Goal: Task Accomplishment & Management: Manage account settings

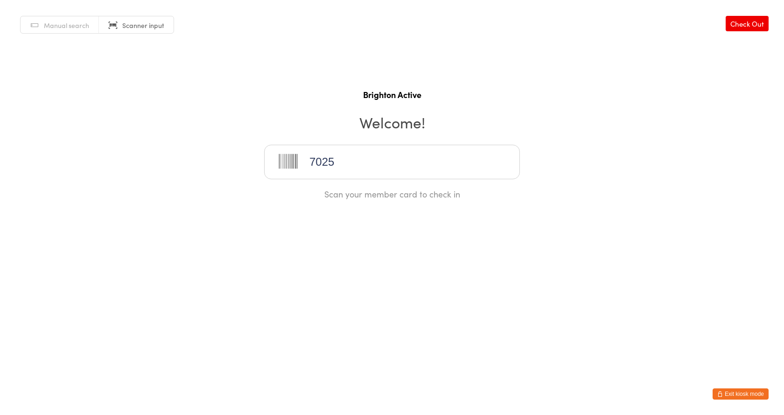
type input "70259"
click at [70, 26] on span "Manual search" at bounding box center [66, 25] width 45 height 9
click at [318, 170] on input "search" at bounding box center [392, 162] width 256 height 35
type input "Zama"
click at [507, 163] on button "button" at bounding box center [502, 161] width 9 height 9
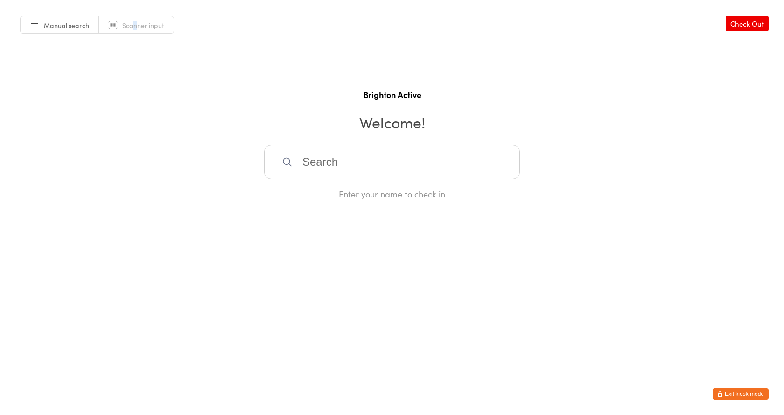
click at [135, 27] on span "Scanner input" at bounding box center [143, 25] width 42 height 9
click at [69, 29] on span "Manual search" at bounding box center [66, 25] width 45 height 9
click at [324, 160] on input "search" at bounding box center [392, 162] width 256 height 35
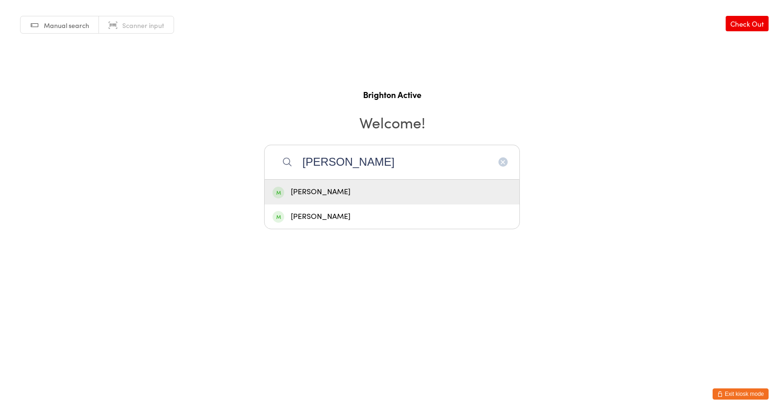
type input "Steven"
click at [351, 197] on div "[PERSON_NAME]" at bounding box center [391, 192] width 239 height 13
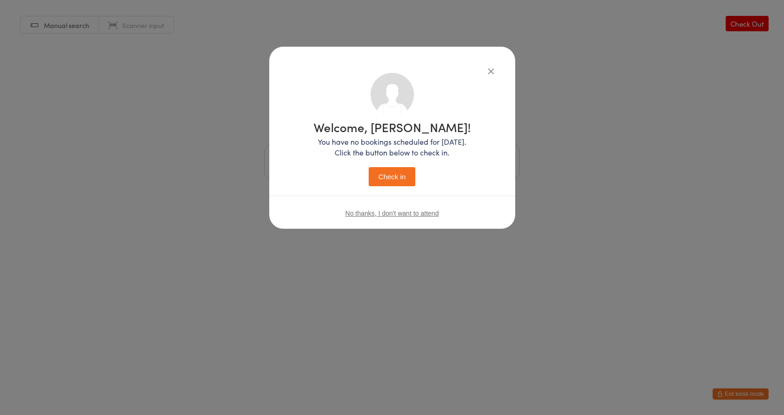
click at [386, 172] on button "Check in" at bounding box center [392, 176] width 47 height 19
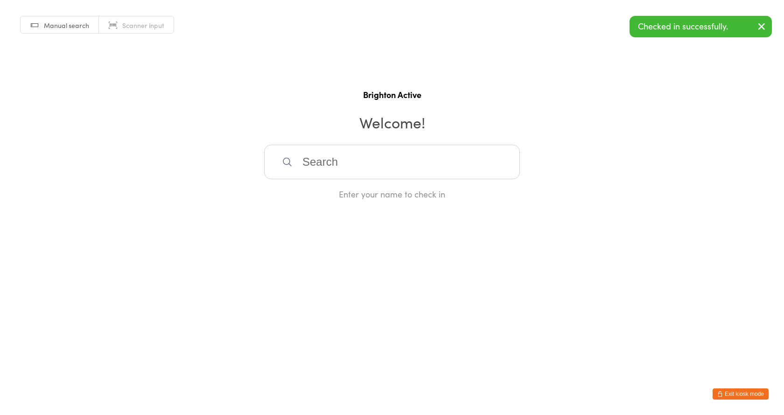
click at [138, 20] on link "Scanner input" at bounding box center [136, 25] width 75 height 18
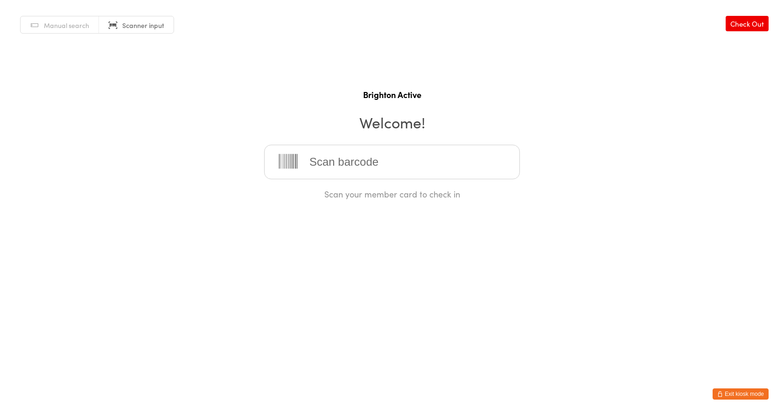
click at [737, 391] on button "Exit kiosk mode" at bounding box center [740, 393] width 56 height 11
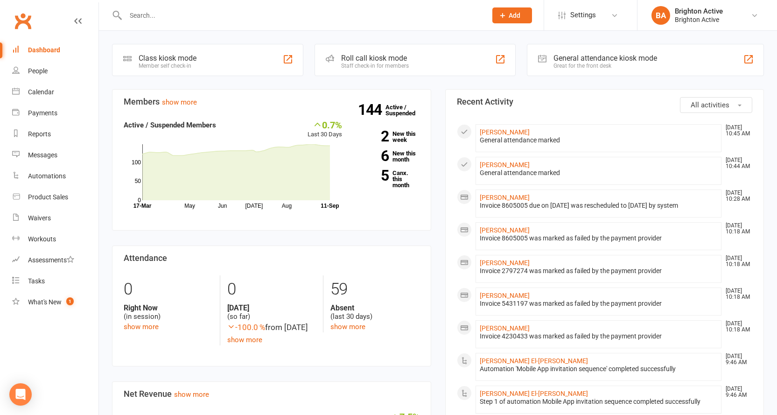
click at [191, 17] on input "text" at bounding box center [301, 15] width 357 height 13
click at [607, 63] on div "General attendance kiosk mode Great for the front desk" at bounding box center [605, 61] width 104 height 15
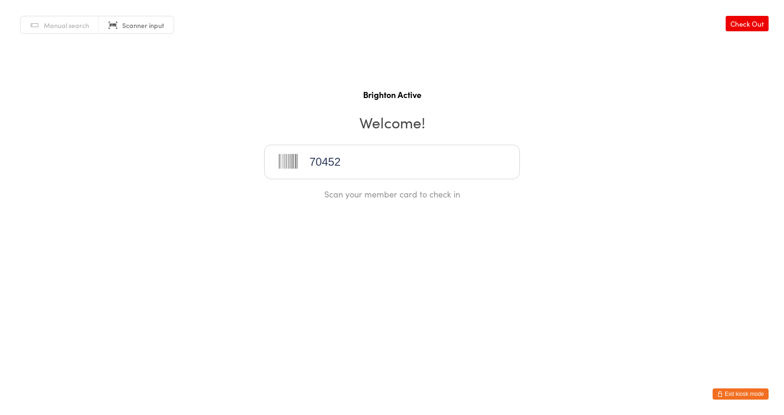
type input "70452"
click at [742, 389] on button "Exit kiosk mode" at bounding box center [740, 393] width 56 height 11
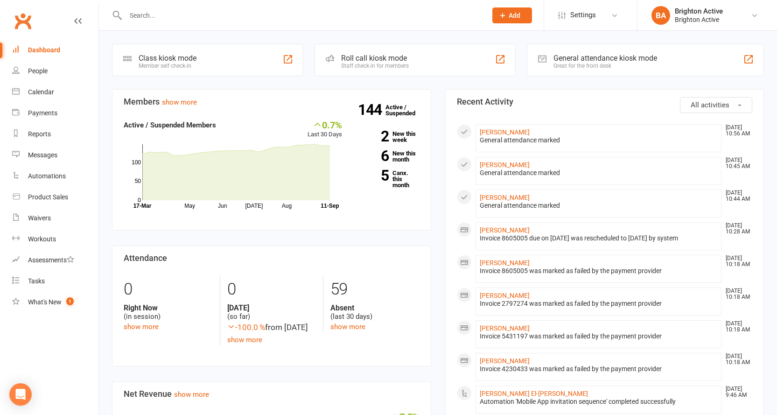
click at [138, 13] on input "text" at bounding box center [301, 15] width 357 height 13
click at [145, 12] on input "lj" at bounding box center [301, 15] width 357 height 13
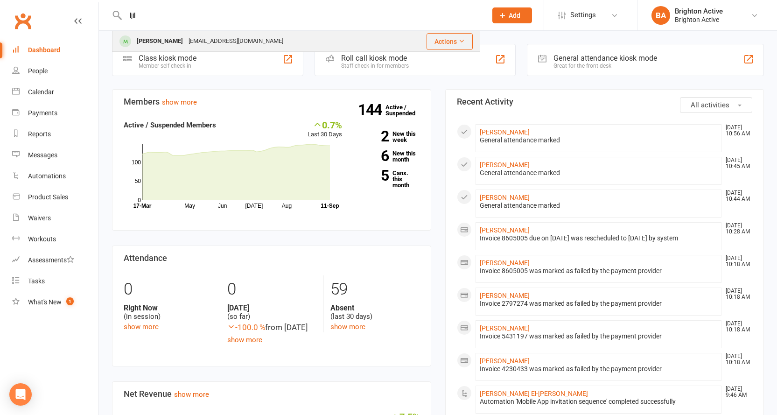
type input "ljil"
click at [143, 47] on div "[PERSON_NAME]" at bounding box center [160, 42] width 52 height 14
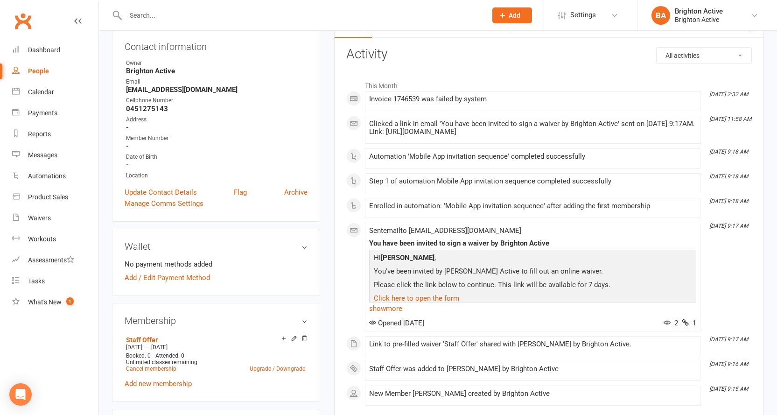
scroll to position [187, 0]
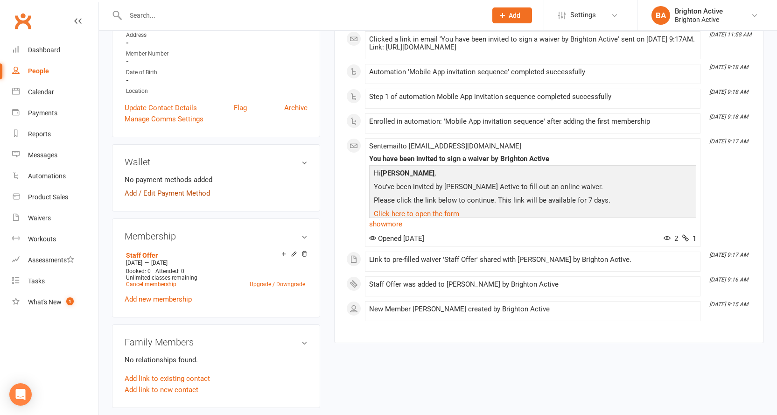
click at [155, 194] on link "Add / Edit Payment Method" at bounding box center [167, 193] width 85 height 11
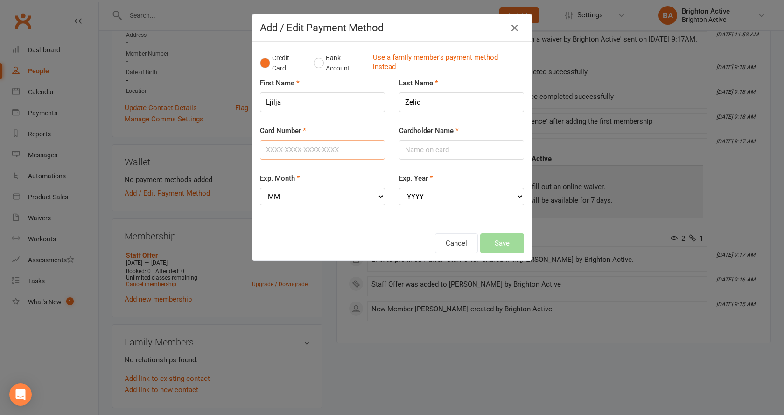
click at [307, 147] on input "Card Number" at bounding box center [322, 150] width 125 height 20
type input "4622391105133626"
click at [407, 148] on input "Cardholder Name" at bounding box center [461, 150] width 125 height 20
type input "L"
type input "LJILJA ZELIC"
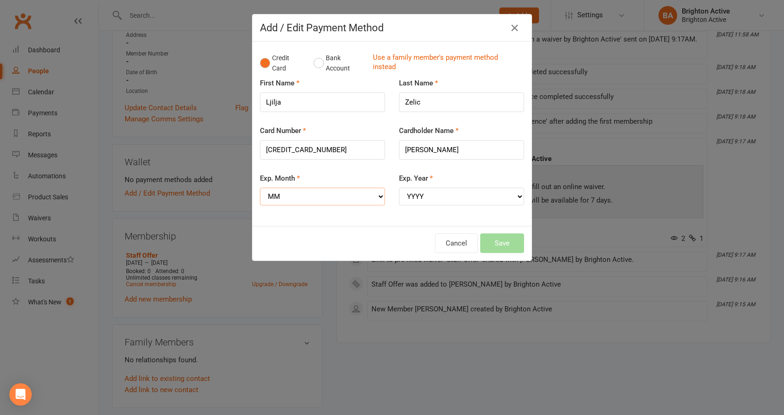
click at [336, 195] on select "MM 01 02 03 04 05 06 07 08 09 10 11 12" at bounding box center [322, 197] width 125 height 18
click at [260, 188] on select "MM 01 02 03 04 05 06 07 08 09 10 11 12" at bounding box center [322, 197] width 125 height 18
click at [436, 194] on select "YYYY 2025 2026 2027 2028 2029 2030 2031 2032 2033 2034" at bounding box center [461, 197] width 125 height 18
click at [293, 189] on select "MM 01 02 03 04 05 06 07 08 09 10 11 12" at bounding box center [322, 197] width 125 height 18
select select "11"
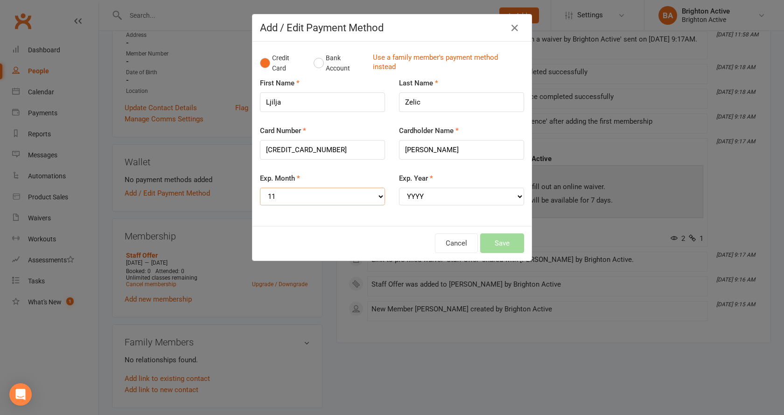
click at [260, 188] on select "MM 01 02 03 04 05 06 07 08 09 10 11 12" at bounding box center [322, 197] width 125 height 18
click at [429, 197] on select "YYYY 2025 2026 2027 2028 2029 2030 2031 2032 2033 2034" at bounding box center [461, 197] width 125 height 18
select select "2026"
click at [399, 188] on select "YYYY 2025 2026 2027 2028 2029 2030 2031 2032 2033 2034" at bounding box center [461, 197] width 125 height 18
click at [496, 246] on button "Save" at bounding box center [502, 243] width 44 height 20
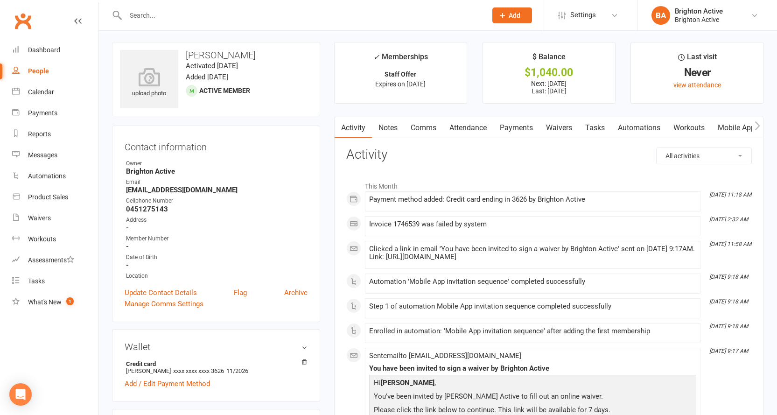
scroll to position [0, 0]
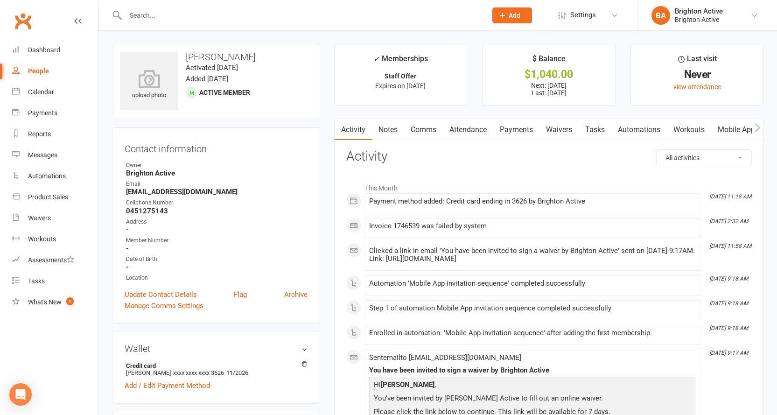
drag, startPoint x: 386, startPoint y: 130, endPoint x: 405, endPoint y: 129, distance: 18.7
click at [386, 130] on link "Notes" at bounding box center [388, 129] width 32 height 21
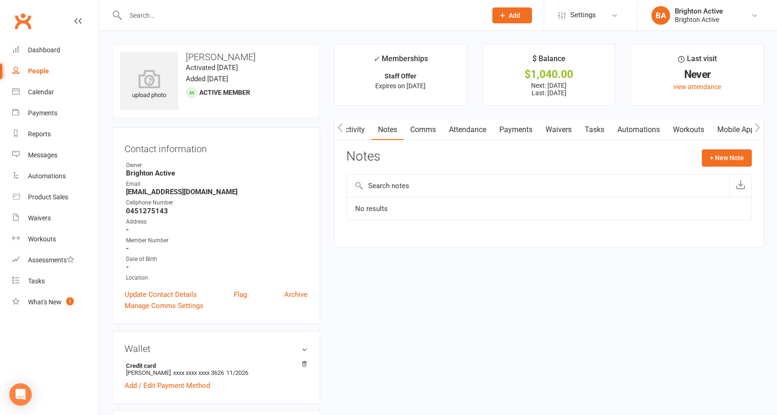
click at [418, 132] on link "Comms" at bounding box center [423, 129] width 39 height 21
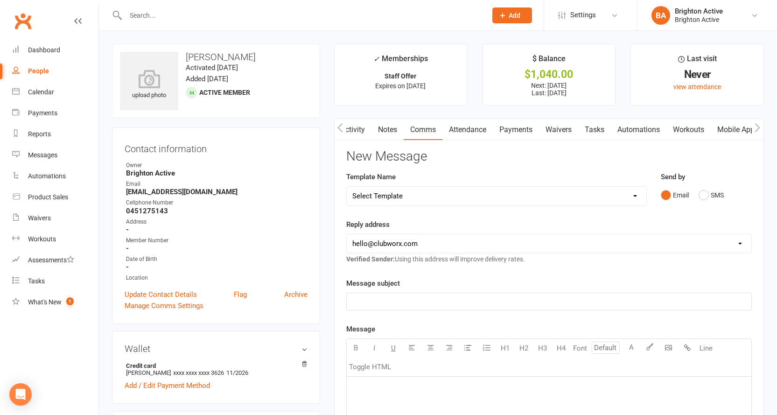
click at [471, 132] on link "Attendance" at bounding box center [467, 129] width 50 height 21
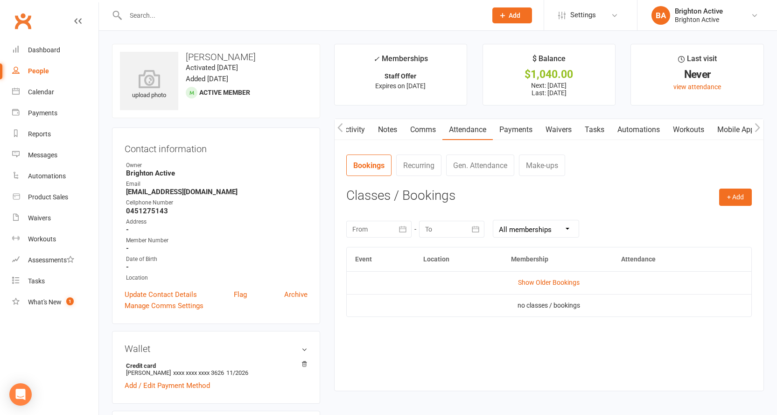
click at [353, 129] on link "Activity" at bounding box center [352, 129] width 37 height 21
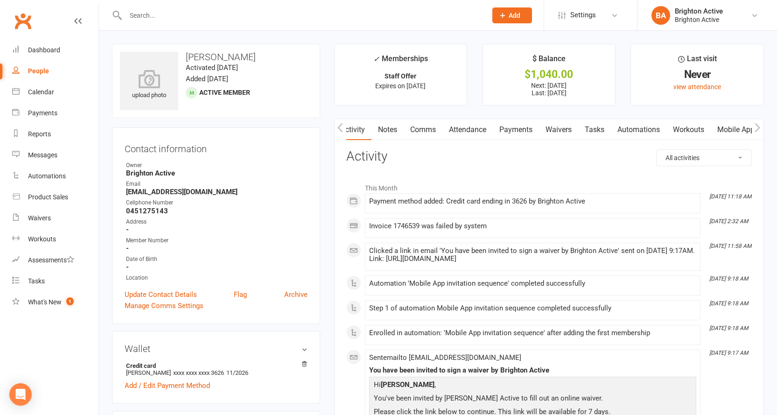
click at [474, 133] on link "Attendance" at bounding box center [467, 129] width 50 height 21
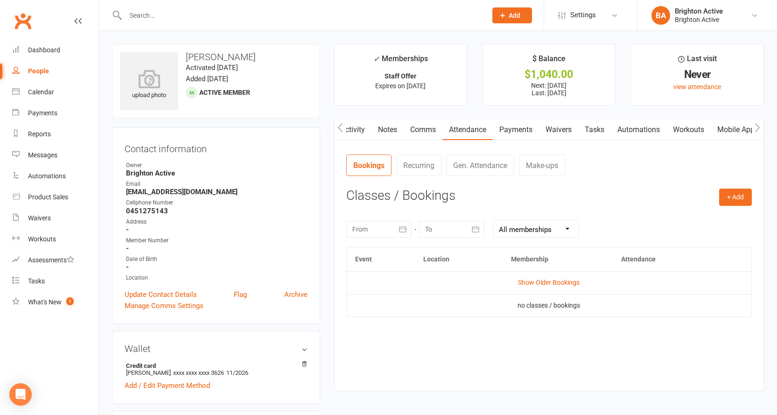
click at [517, 131] on link "Payments" at bounding box center [516, 129] width 46 height 21
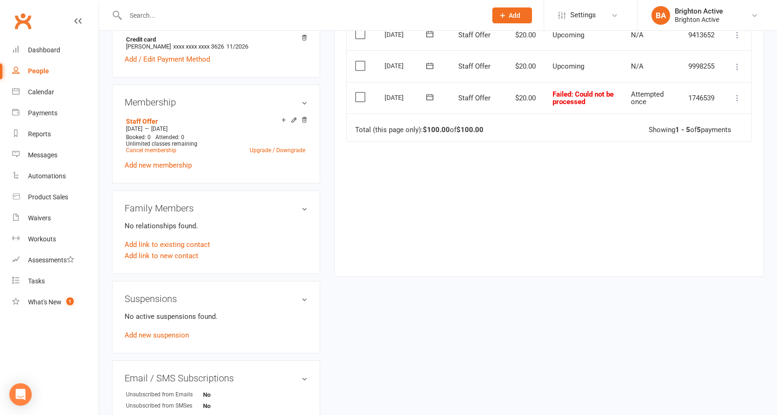
scroll to position [327, 0]
click at [739, 99] on icon at bounding box center [736, 97] width 9 height 9
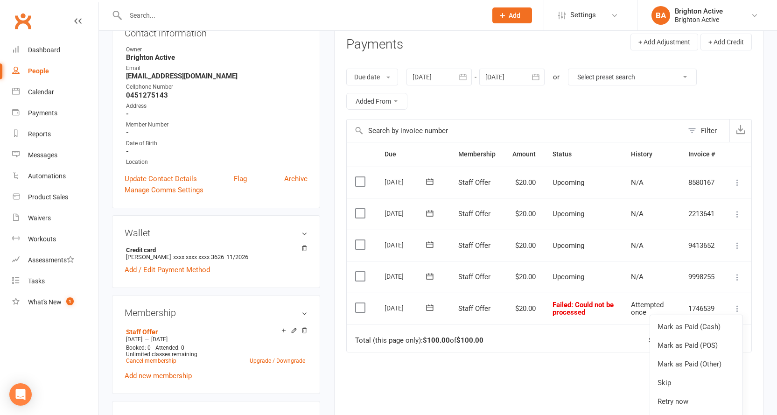
scroll to position [93, 0]
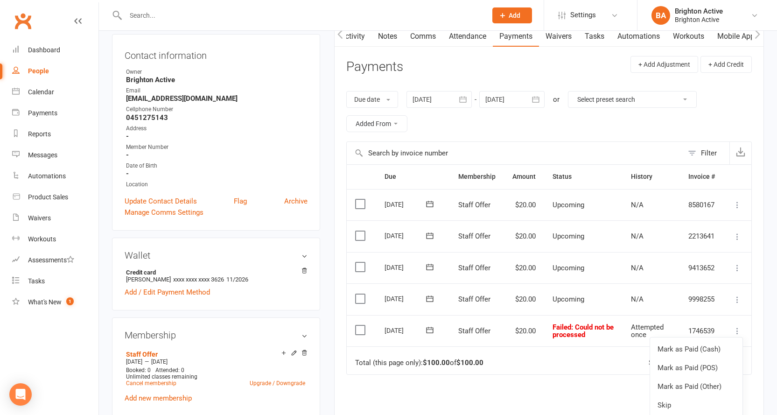
click at [137, 149] on div "Member Number" at bounding box center [216, 147] width 181 height 9
click at [163, 202] on link "Update Contact Details" at bounding box center [161, 200] width 72 height 11
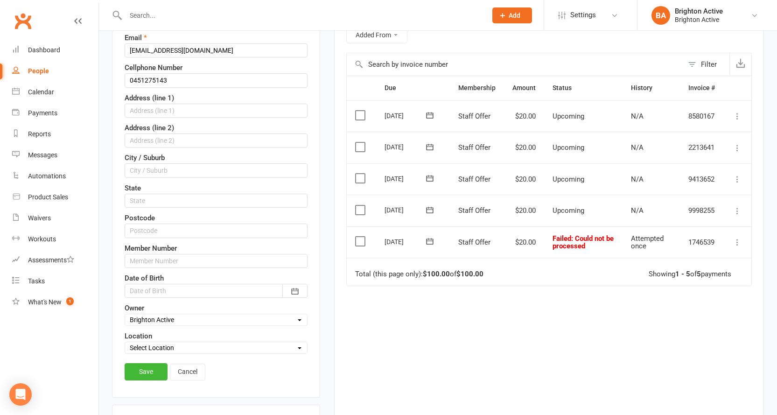
scroll to position [184, 0]
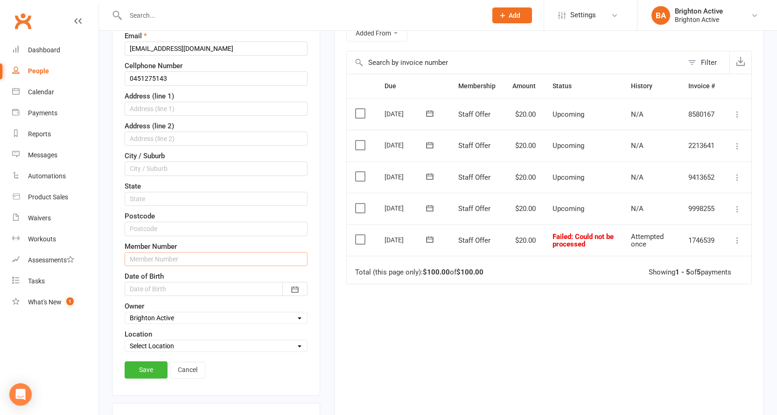
click at [161, 256] on input "text" at bounding box center [216, 259] width 183 height 14
type input "70371"
click at [138, 377] on link "Save" at bounding box center [146, 369] width 43 height 17
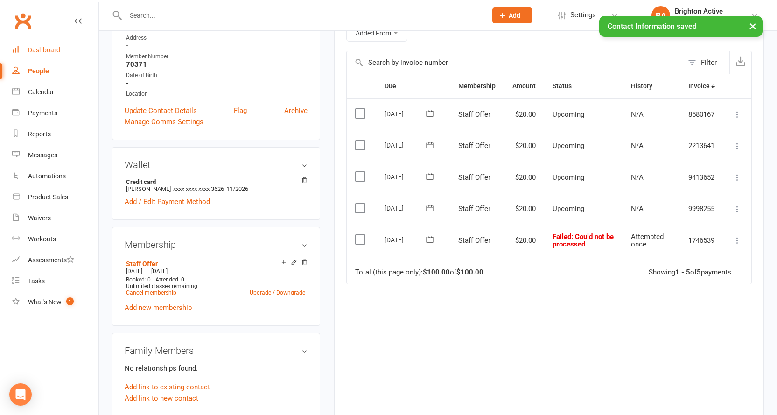
click at [52, 50] on div "Dashboard" at bounding box center [44, 49] width 32 height 7
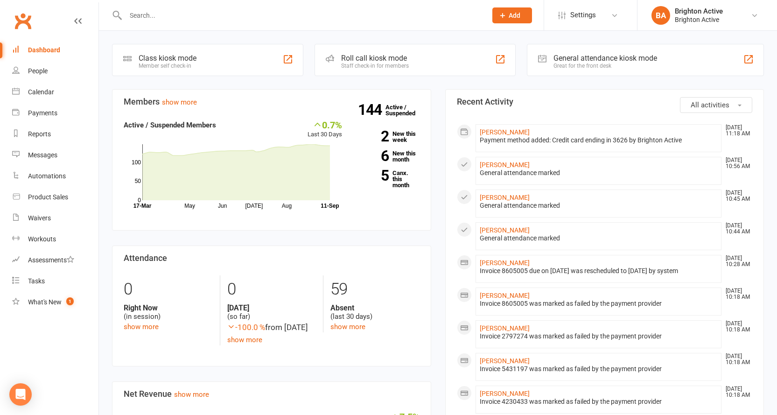
click at [624, 63] on div "Great for the front desk" at bounding box center [605, 66] width 104 height 7
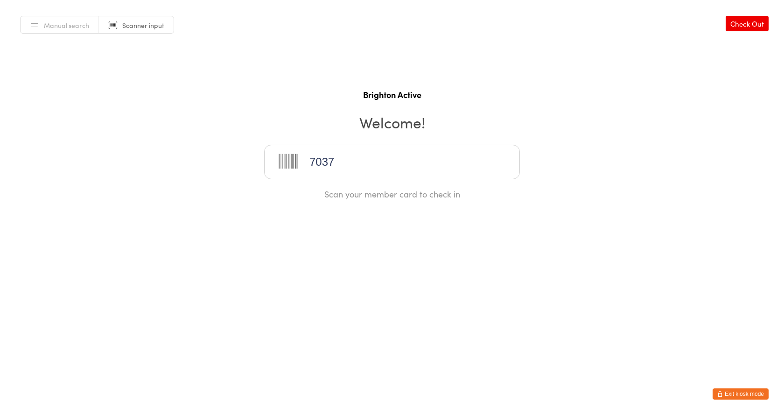
type input "70371"
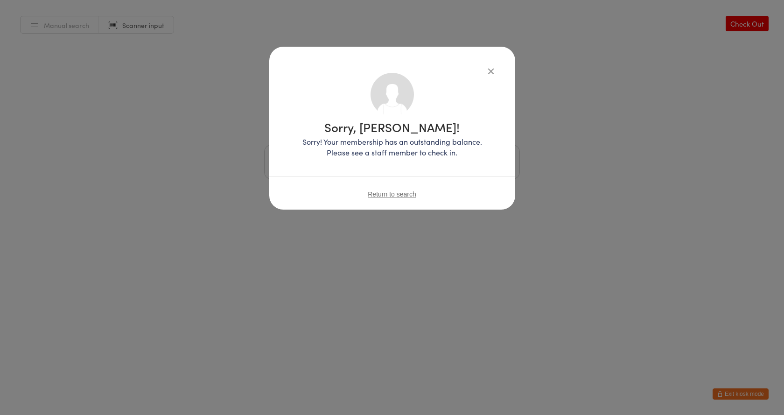
click at [492, 70] on icon "button" at bounding box center [491, 71] width 10 height 10
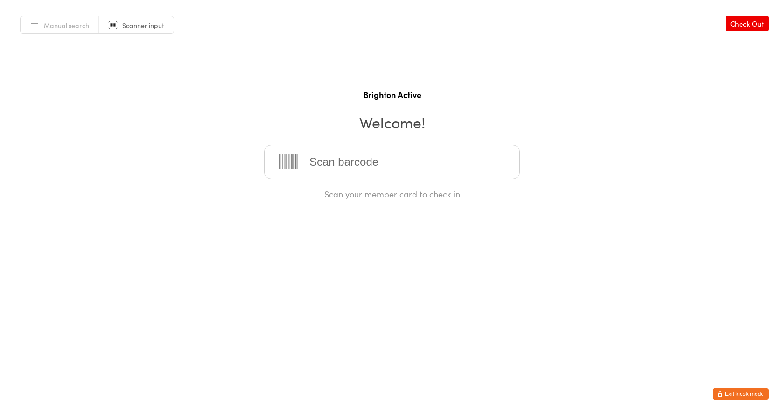
click at [726, 394] on button "Exit kiosk mode" at bounding box center [740, 393] width 56 height 11
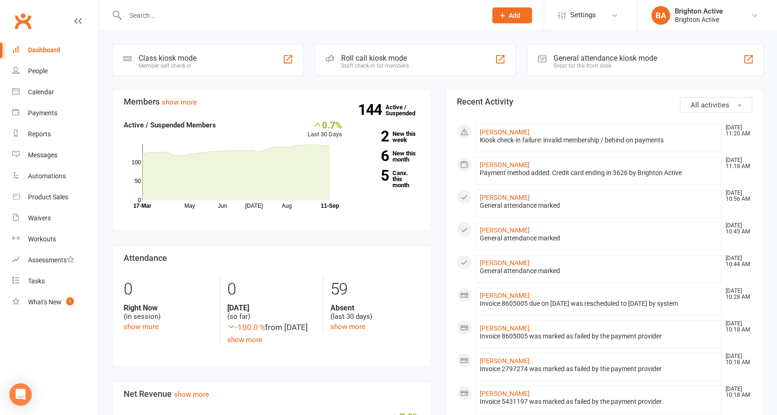
click at [171, 14] on input "text" at bounding box center [301, 15] width 357 height 13
type input "lji"
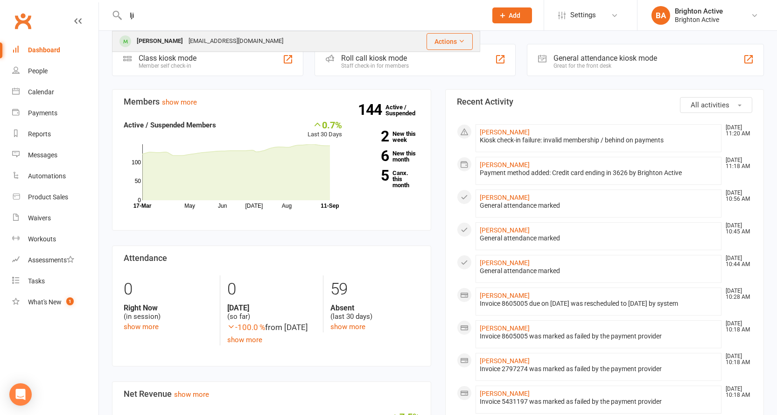
click at [165, 35] on div "Ljilja Zelic" at bounding box center [160, 42] width 52 height 14
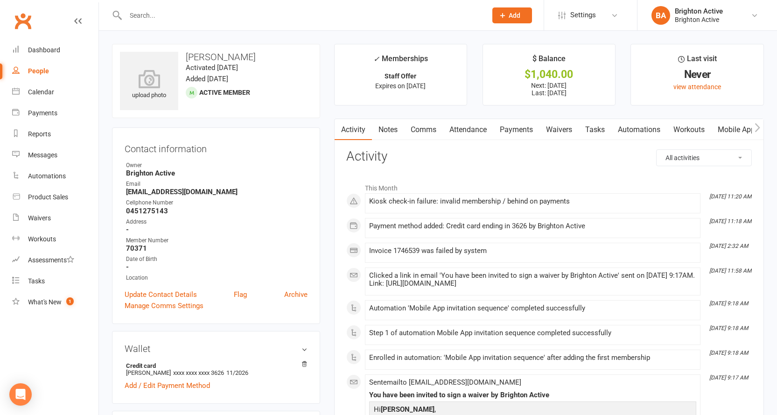
click at [517, 129] on link "Payments" at bounding box center [516, 129] width 46 height 21
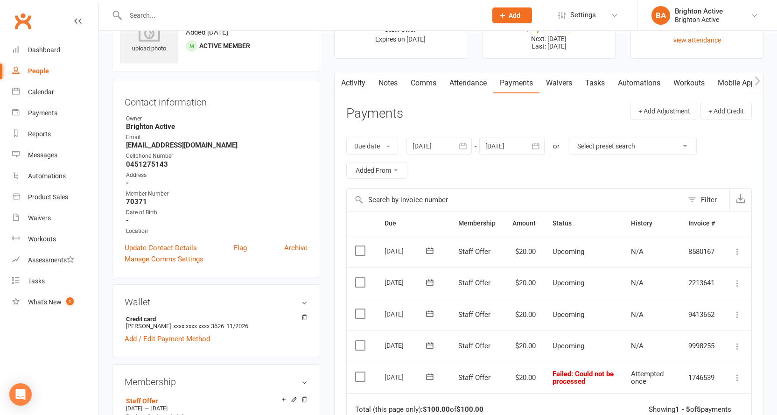
scroll to position [140, 0]
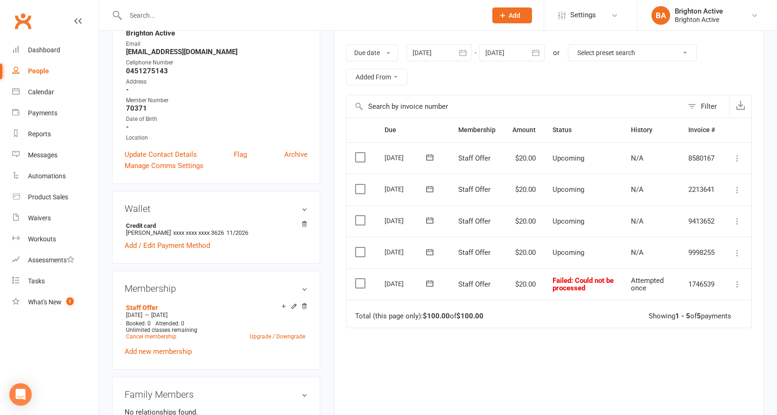
click at [736, 285] on icon at bounding box center [736, 283] width 9 height 9
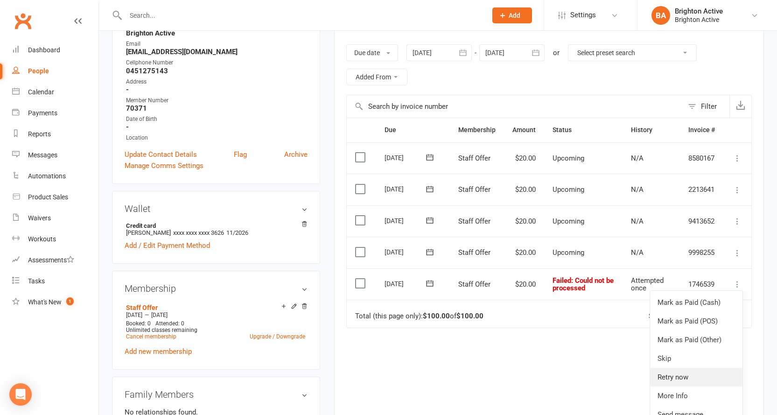
click at [687, 375] on link "Retry now" at bounding box center [696, 377] width 92 height 19
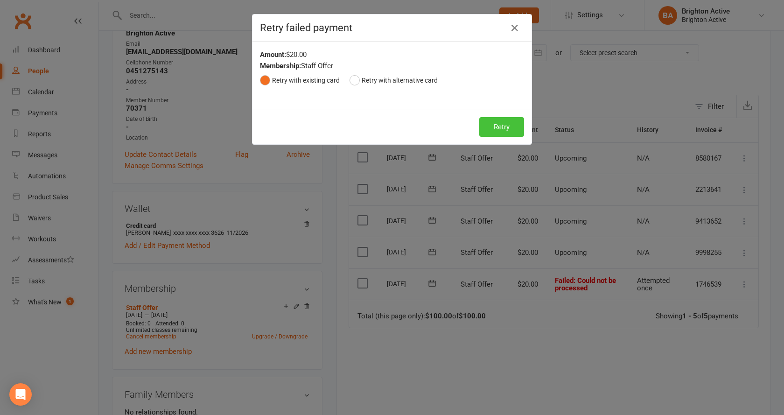
click at [492, 119] on button "Retry" at bounding box center [501, 127] width 45 height 20
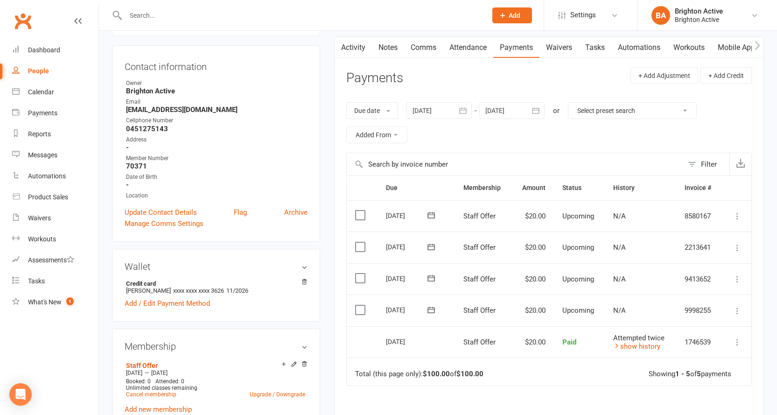
scroll to position [0, 0]
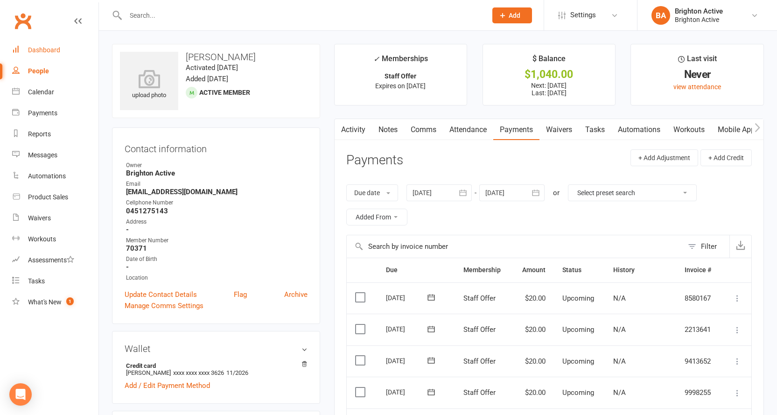
click at [27, 53] on link "Dashboard" at bounding box center [55, 50] width 86 height 21
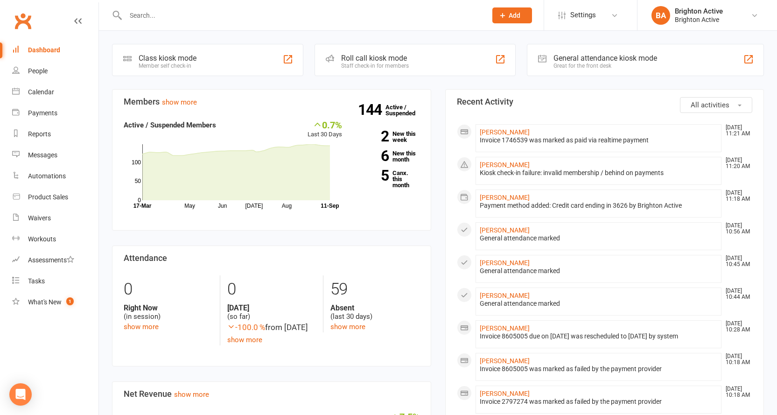
click at [589, 56] on div "General attendance kiosk mode" at bounding box center [605, 58] width 104 height 9
